Goal: Task Accomplishment & Management: Manage account settings

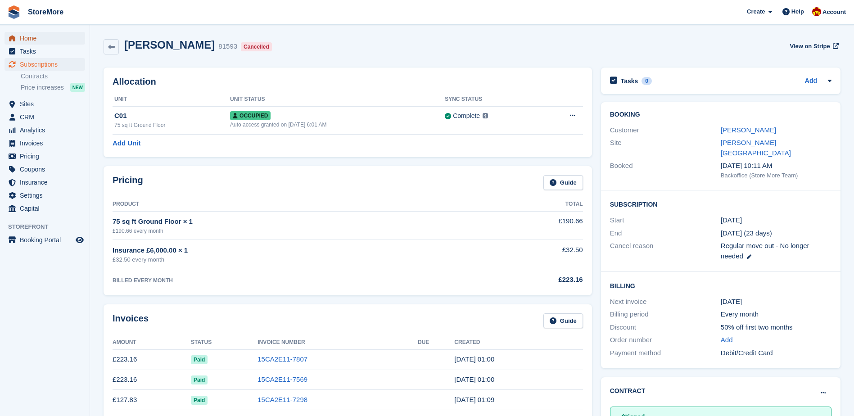
click at [57, 35] on span "Home" at bounding box center [47, 38] width 54 height 13
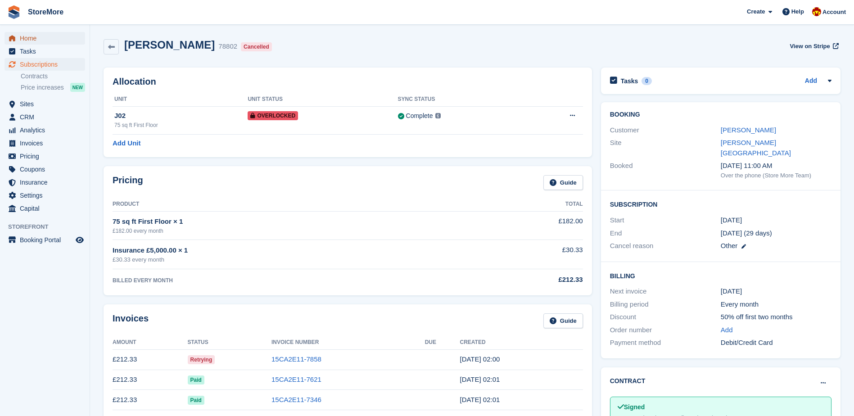
click at [58, 35] on span "Home" at bounding box center [47, 38] width 54 height 13
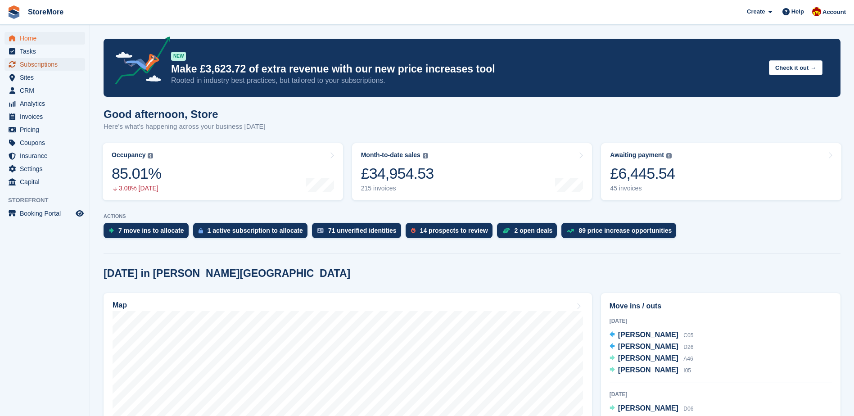
click at [57, 61] on span "Subscriptions" at bounding box center [47, 64] width 54 height 13
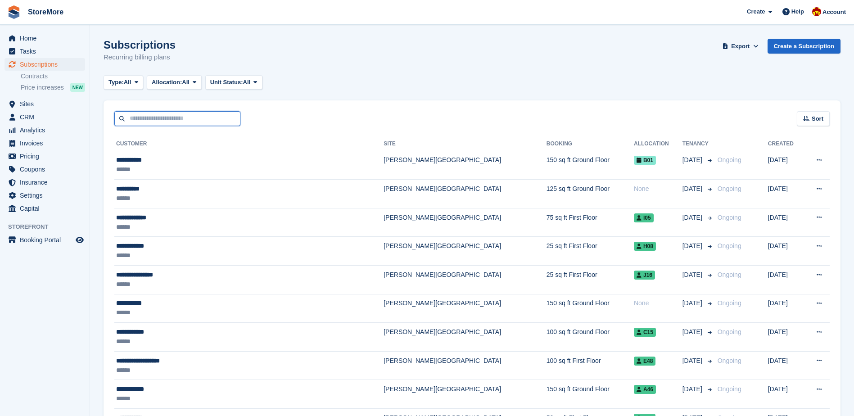
click at [186, 123] on input "text" at bounding box center [177, 118] width 126 height 15
type input "****"
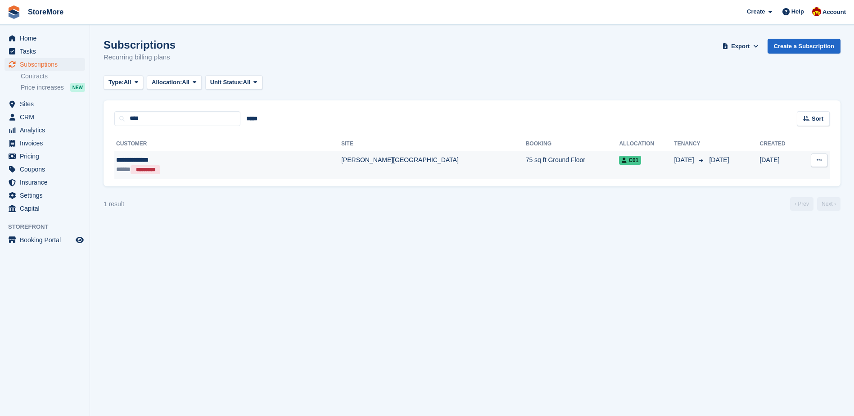
click at [341, 178] on td "[PERSON_NAME][GEOGRAPHIC_DATA]" at bounding box center [433, 165] width 185 height 28
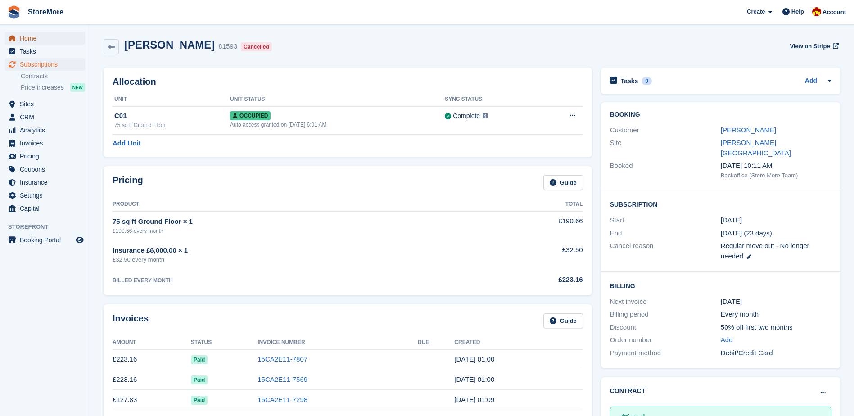
click at [62, 34] on span "Home" at bounding box center [47, 38] width 54 height 13
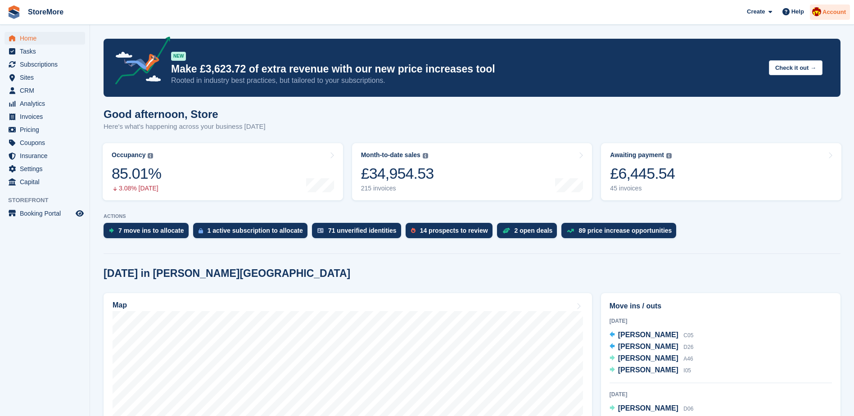
click at [840, 7] on div "Account" at bounding box center [830, 13] width 40 height 16
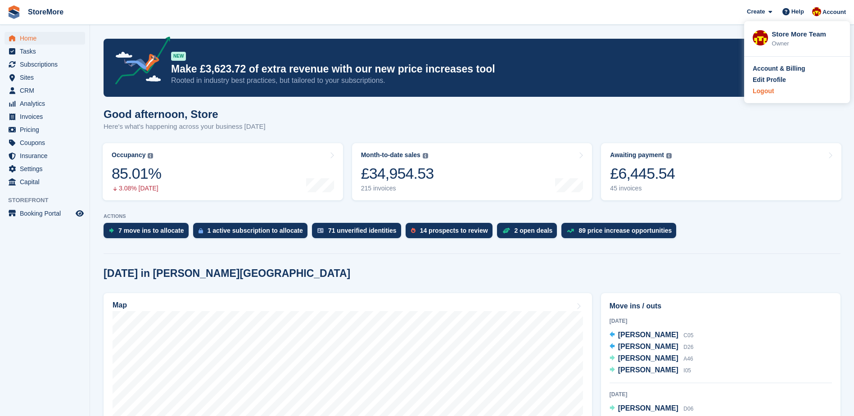
click at [759, 90] on div "Logout" at bounding box center [763, 90] width 21 height 9
